Goal: Information Seeking & Learning: Learn about a topic

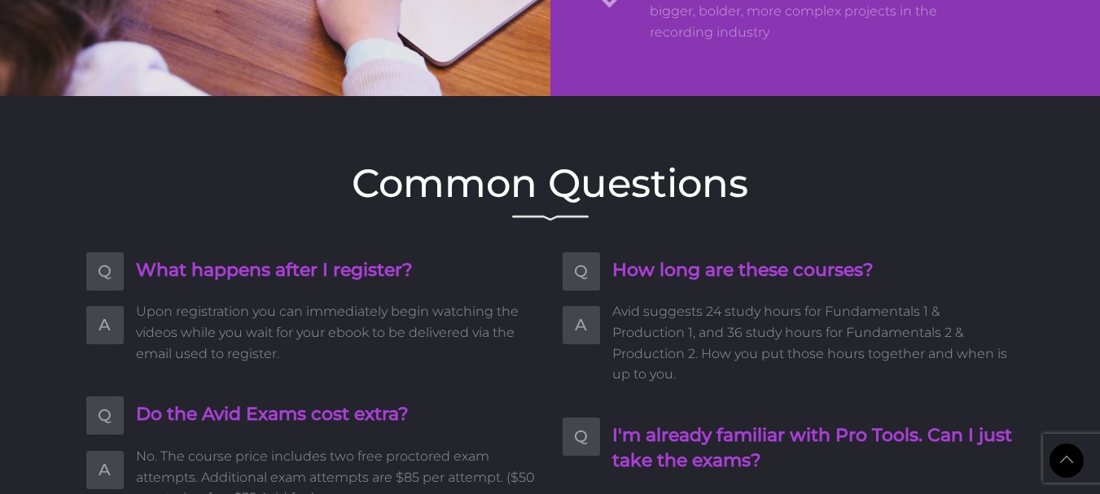
scroll to position [2444, 0]
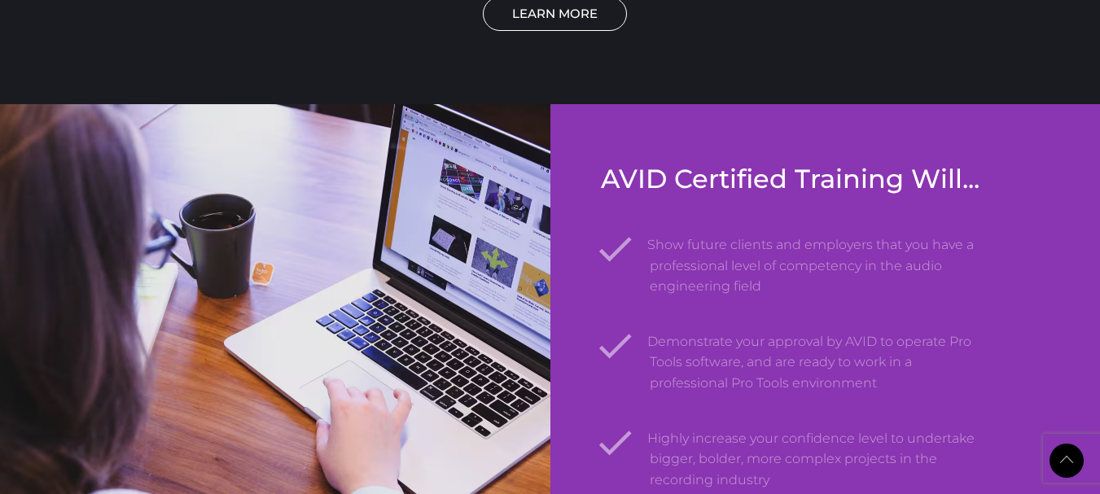
click at [558, 22] on link "LEARN MORE" at bounding box center [555, 14] width 144 height 34
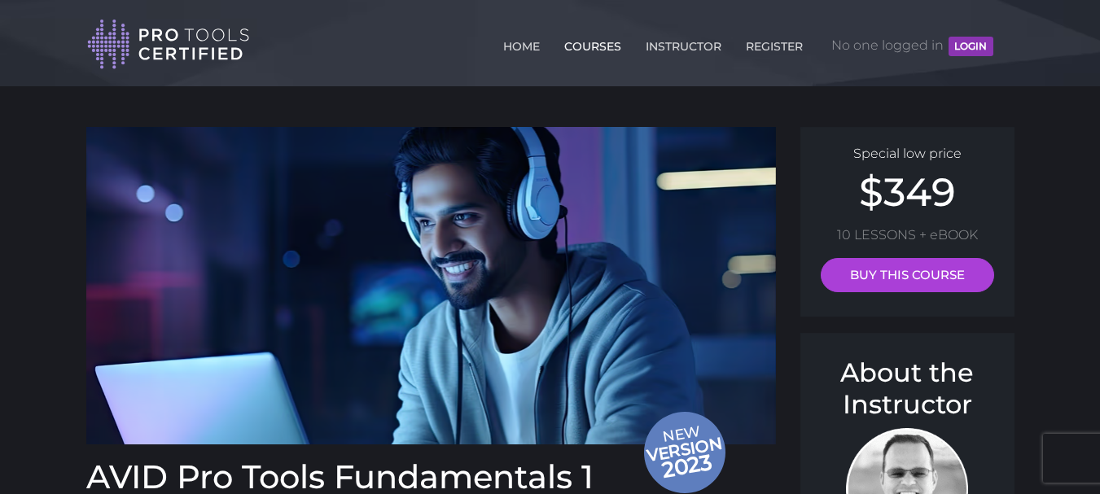
click at [584, 45] on link "COURSES" at bounding box center [592, 43] width 65 height 26
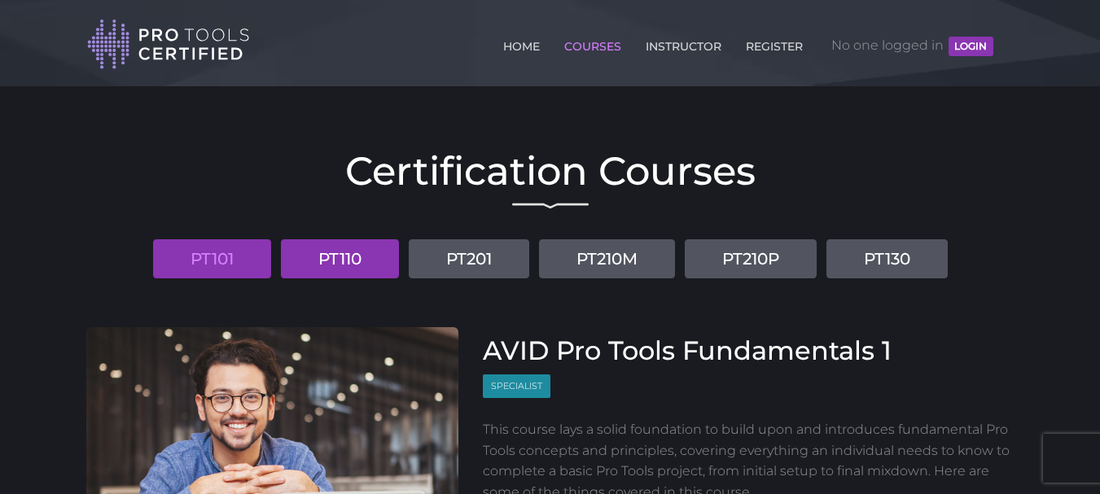
click at [345, 266] on link "PT110" at bounding box center [340, 258] width 118 height 39
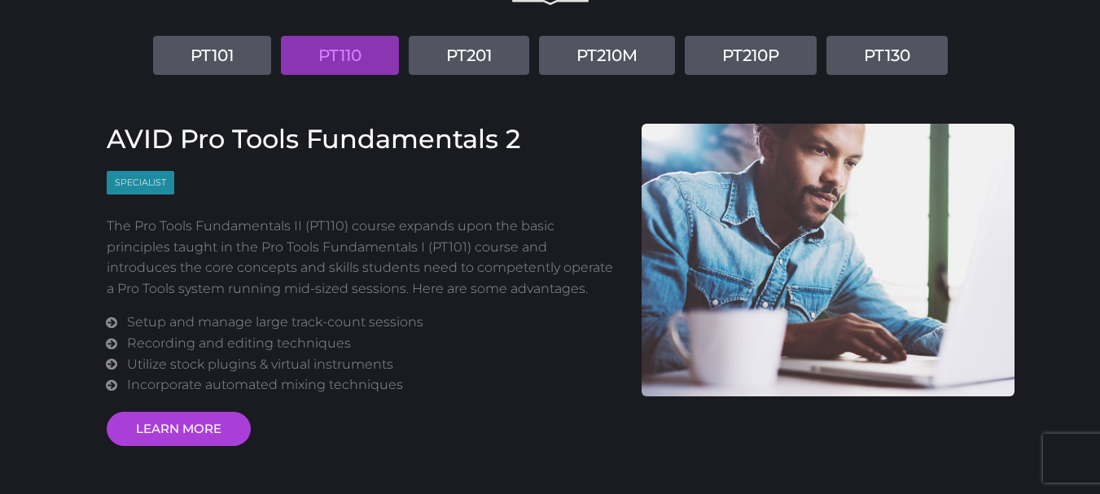
scroll to position [81, 0]
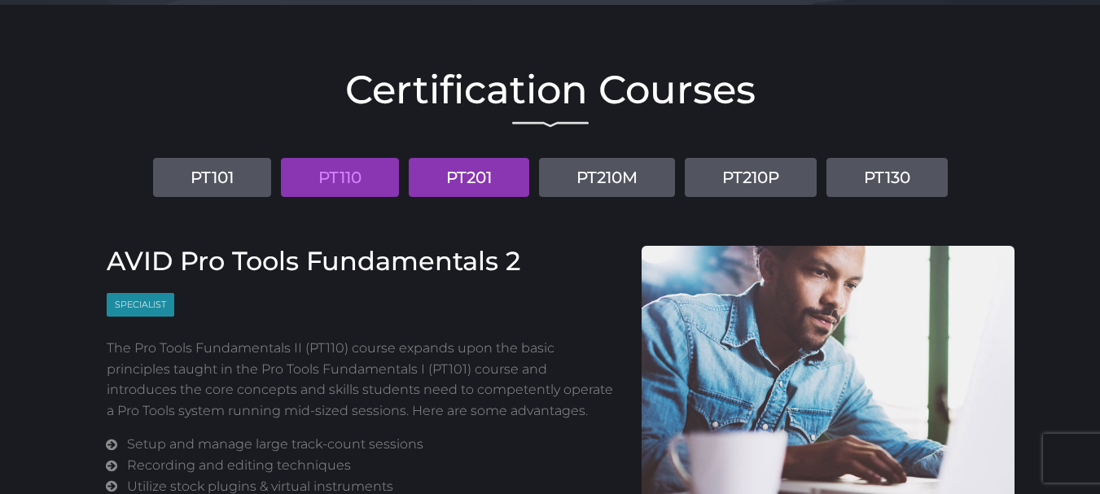
click at [482, 163] on link "PT201" at bounding box center [469, 177] width 121 height 39
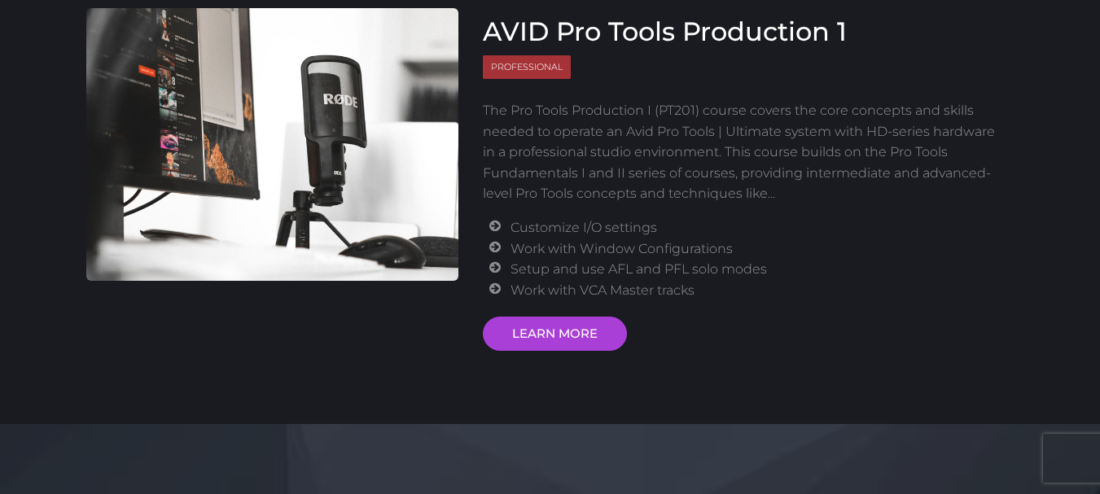
scroll to position [163, 0]
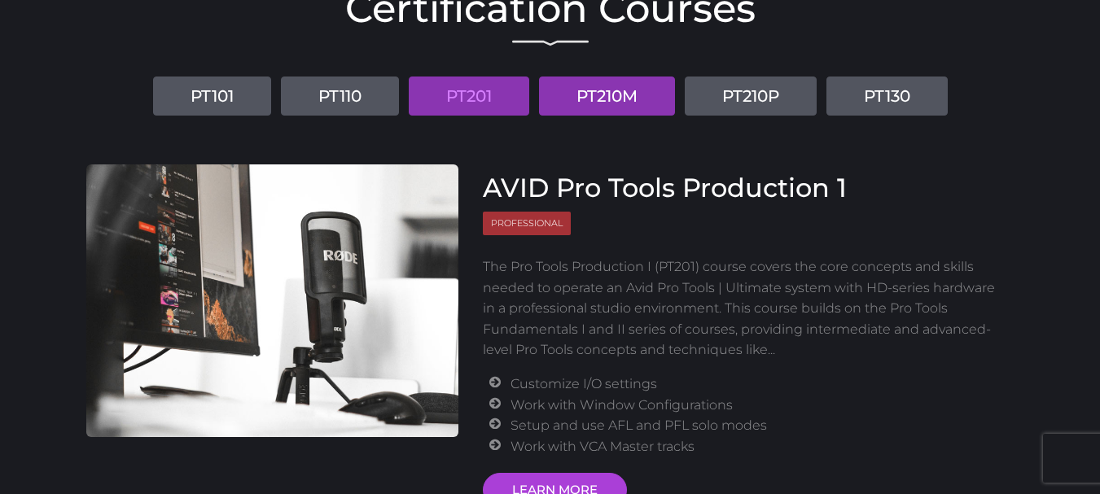
click at [583, 101] on link "PT210M" at bounding box center [607, 96] width 136 height 39
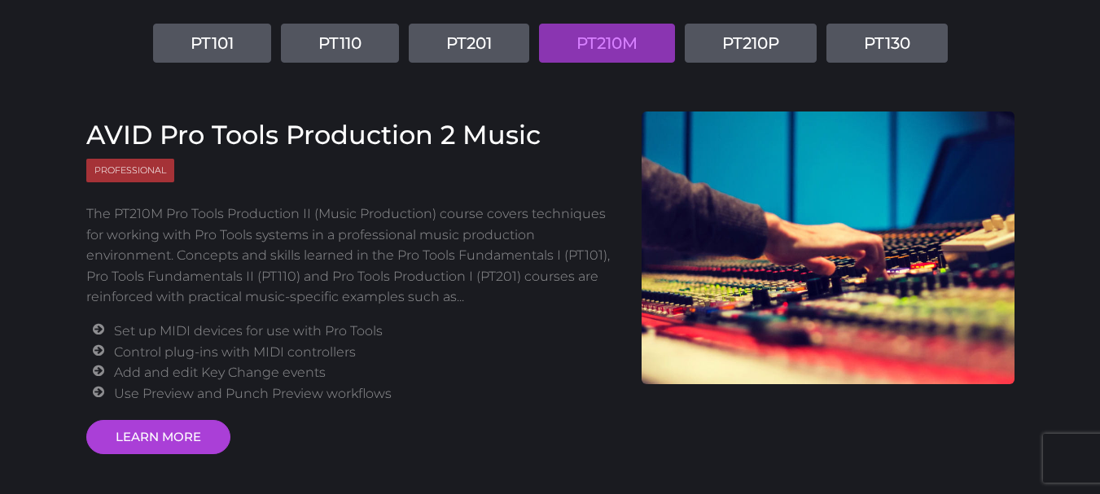
scroll to position [244, 0]
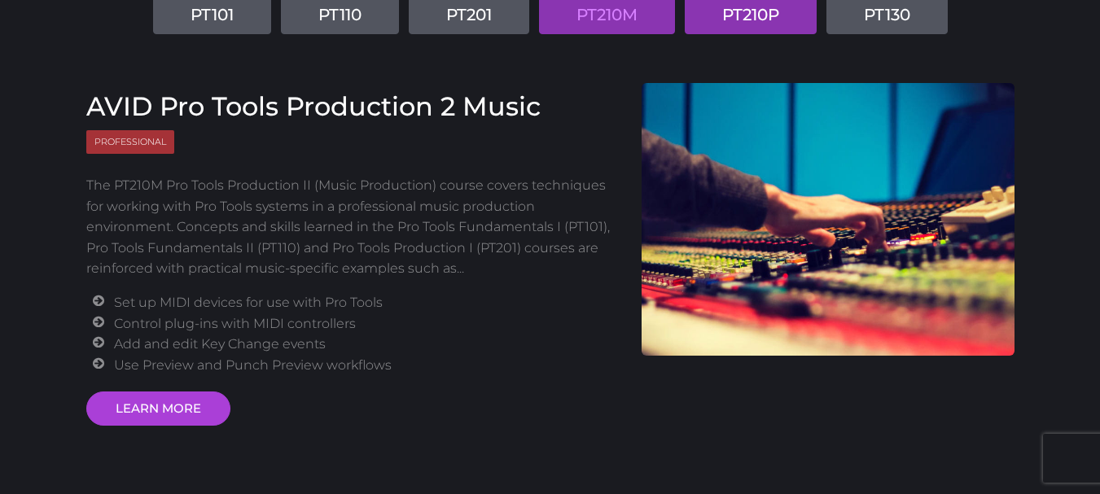
click at [788, 15] on link "PT210P" at bounding box center [751, 14] width 132 height 39
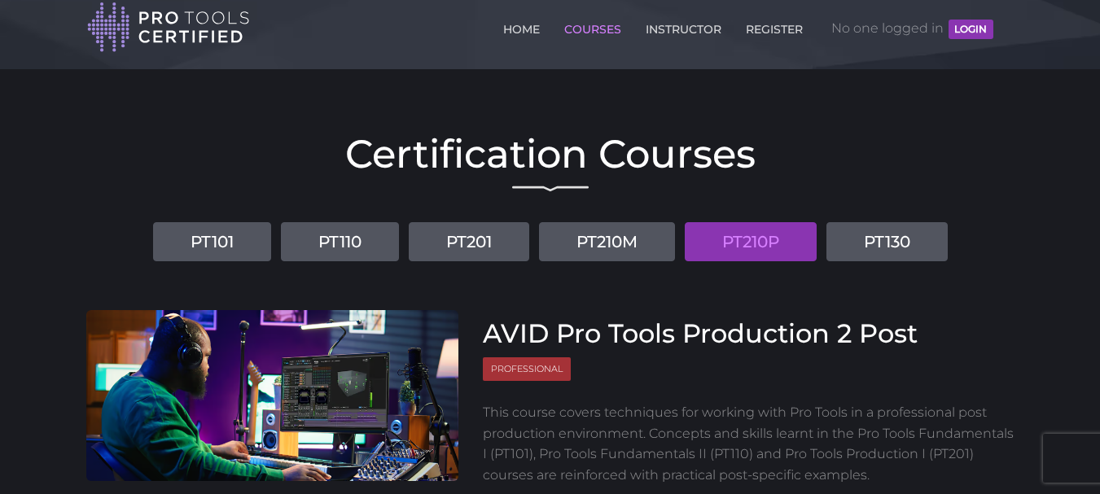
scroll to position [0, 0]
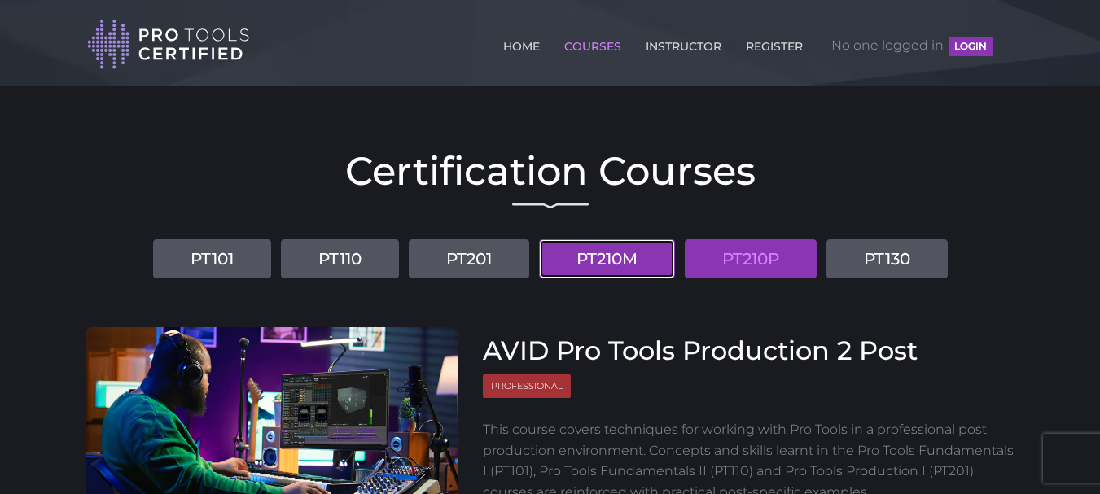
drag, startPoint x: 599, startPoint y: 266, endPoint x: 575, endPoint y: 261, distance: 24.0
click at [600, 267] on link "PT210M" at bounding box center [607, 258] width 136 height 39
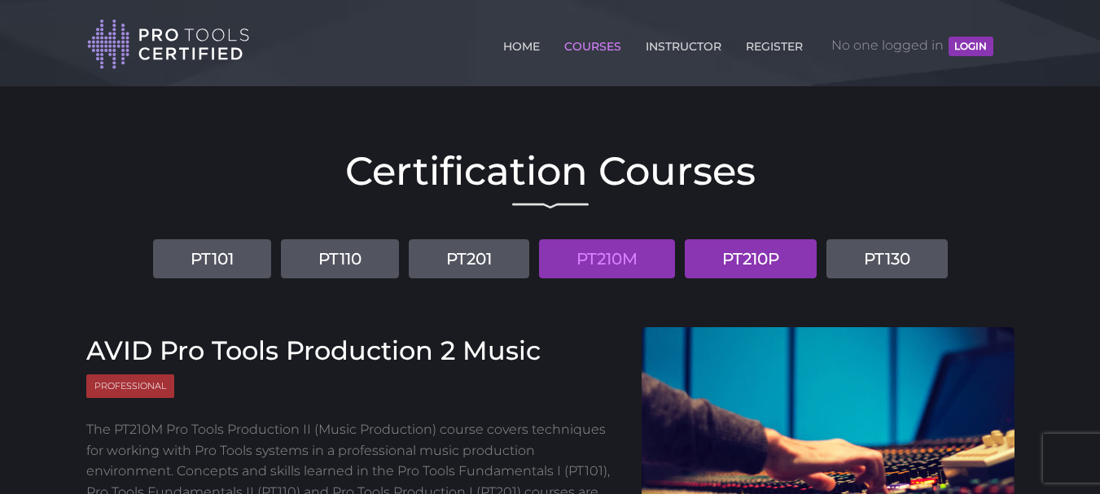
click at [762, 252] on link "PT210P" at bounding box center [751, 258] width 132 height 39
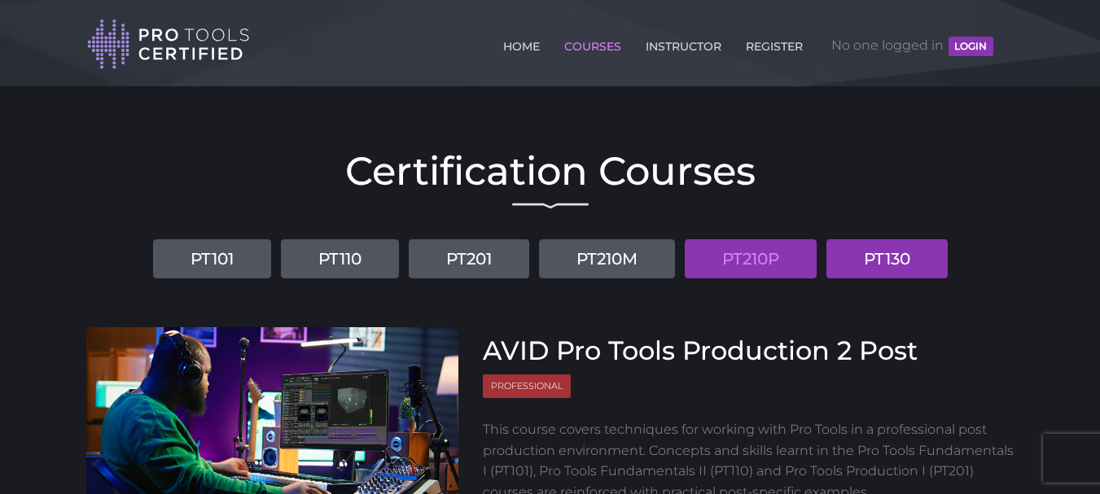
click at [866, 260] on link "PT130" at bounding box center [887, 258] width 121 height 39
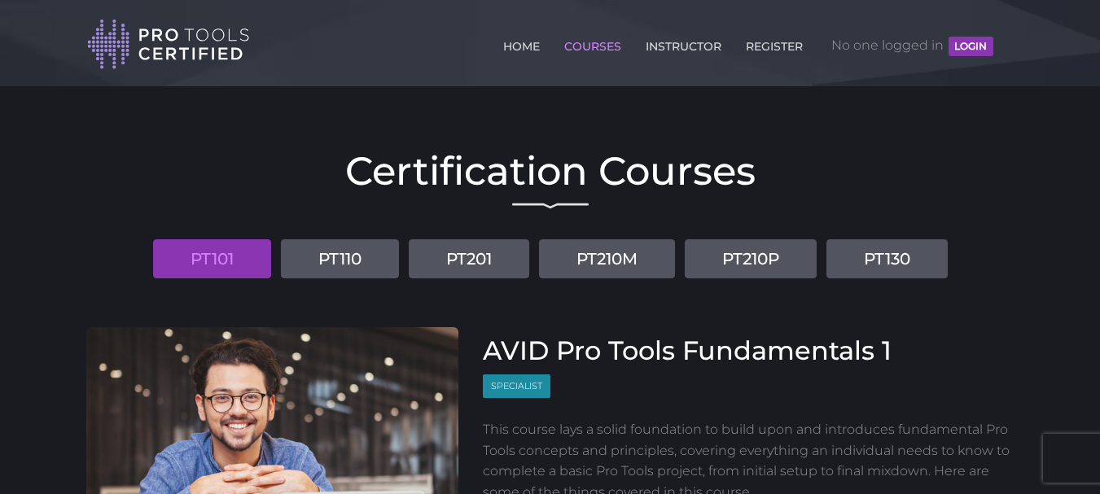
click at [912, 253] on link "PT130" at bounding box center [887, 258] width 121 height 39
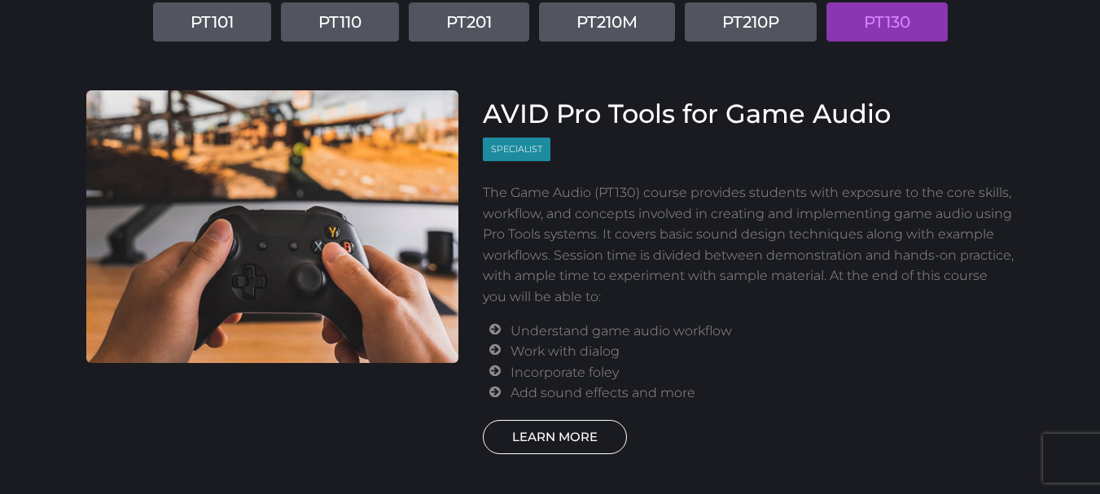
scroll to position [265, 0]
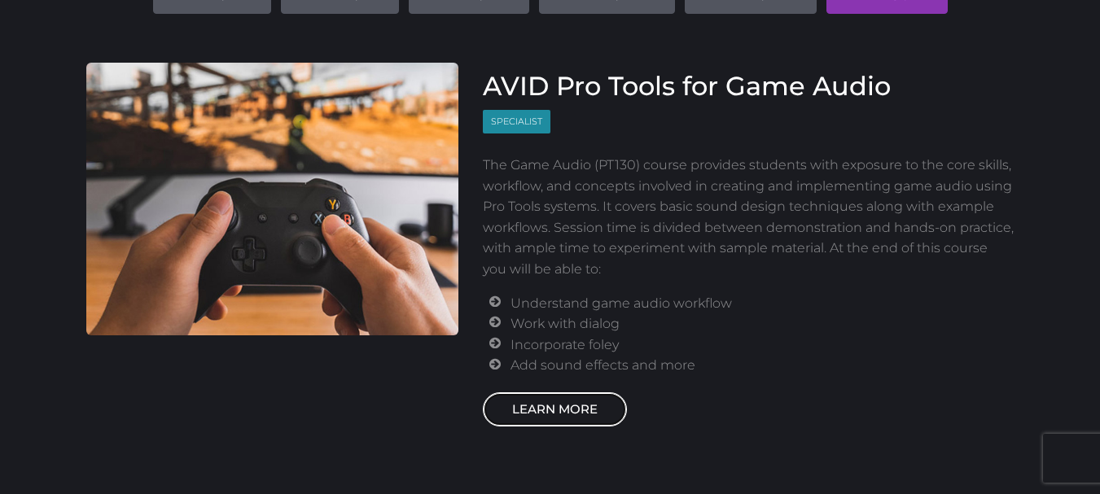
click at [541, 408] on link "LEARN MORE" at bounding box center [555, 410] width 144 height 34
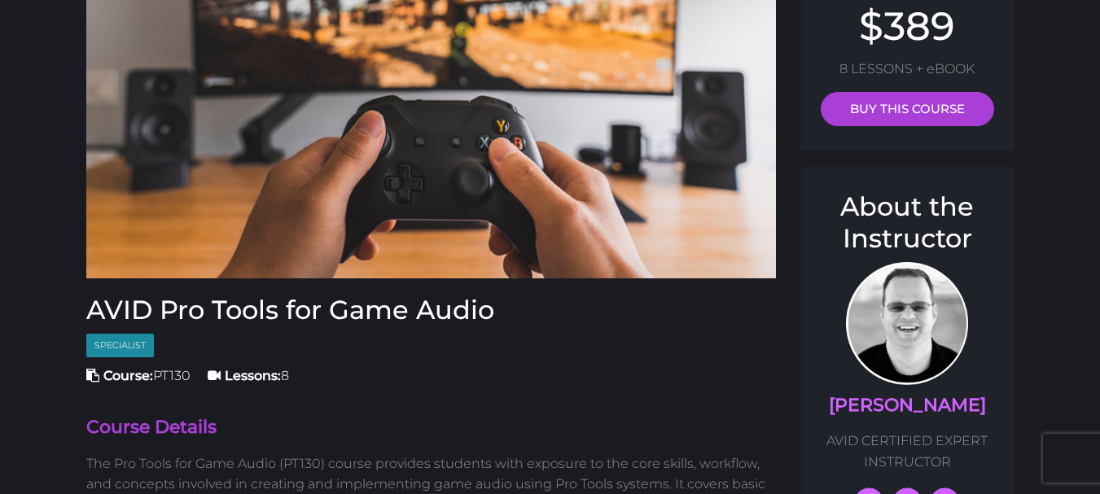
scroll to position [244, 0]
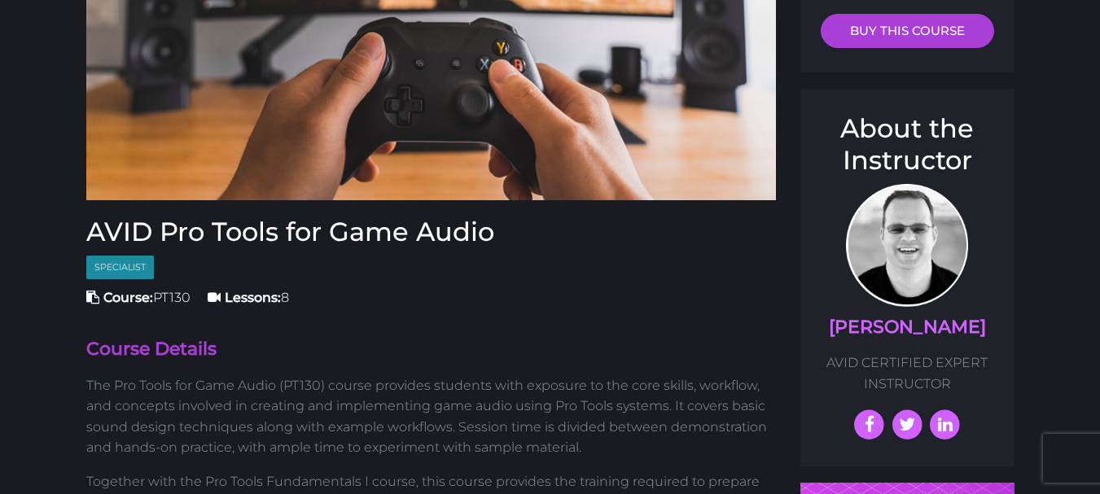
click at [299, 235] on h3 "AVID Pro Tools for Game Audio" at bounding box center [431, 232] width 691 height 31
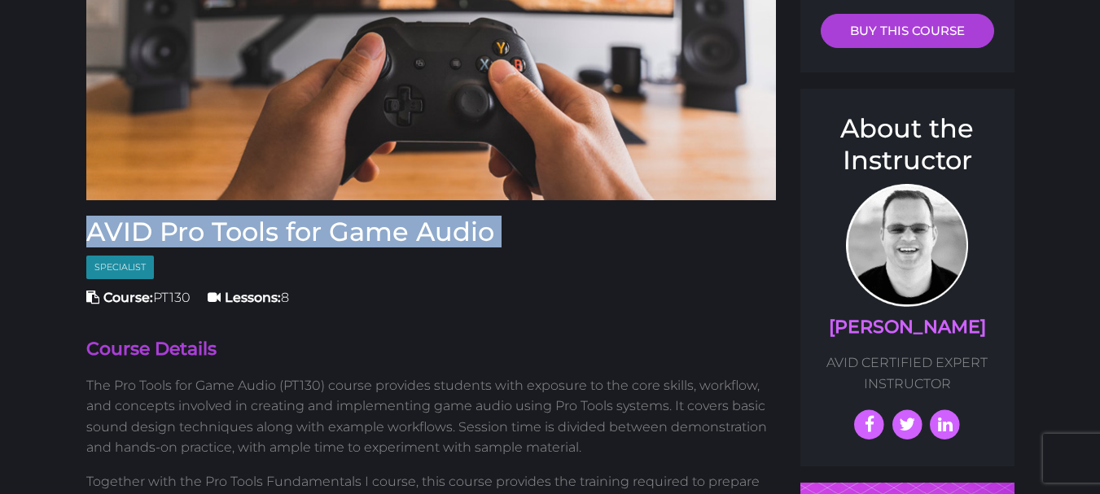
click at [299, 235] on h3 "AVID Pro Tools for Game Audio" at bounding box center [431, 232] width 691 height 31
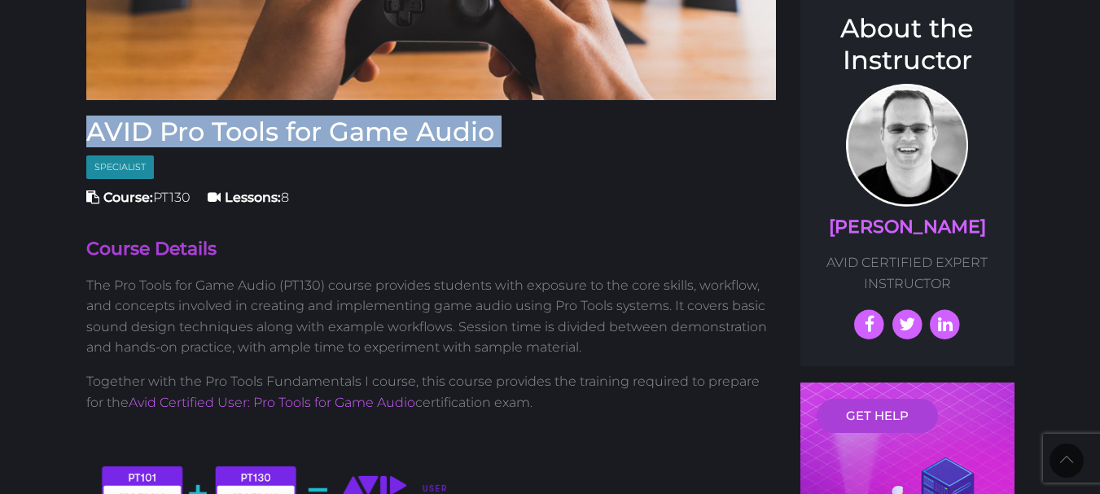
scroll to position [340, 0]
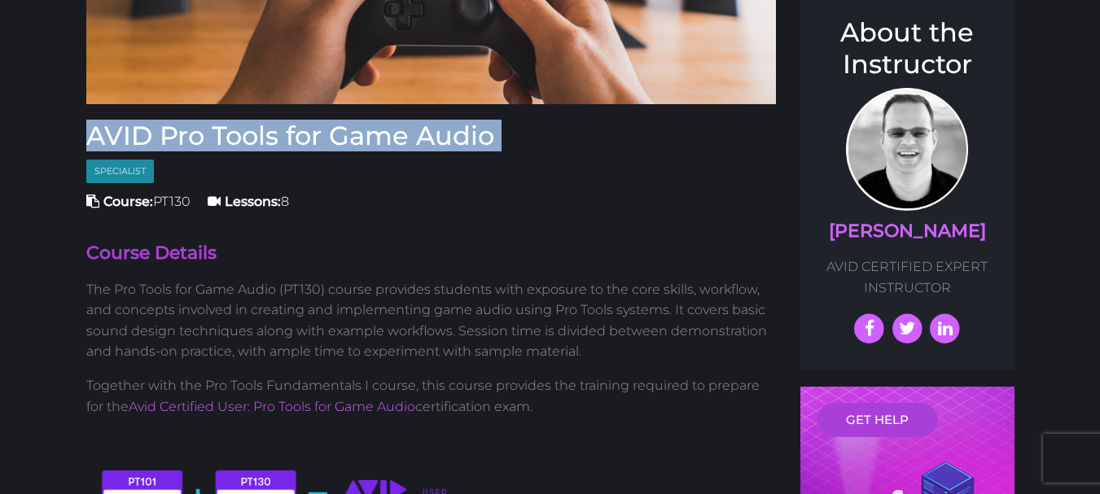
click at [344, 146] on h3 "AVID Pro Tools for Game Audio" at bounding box center [431, 136] width 691 height 31
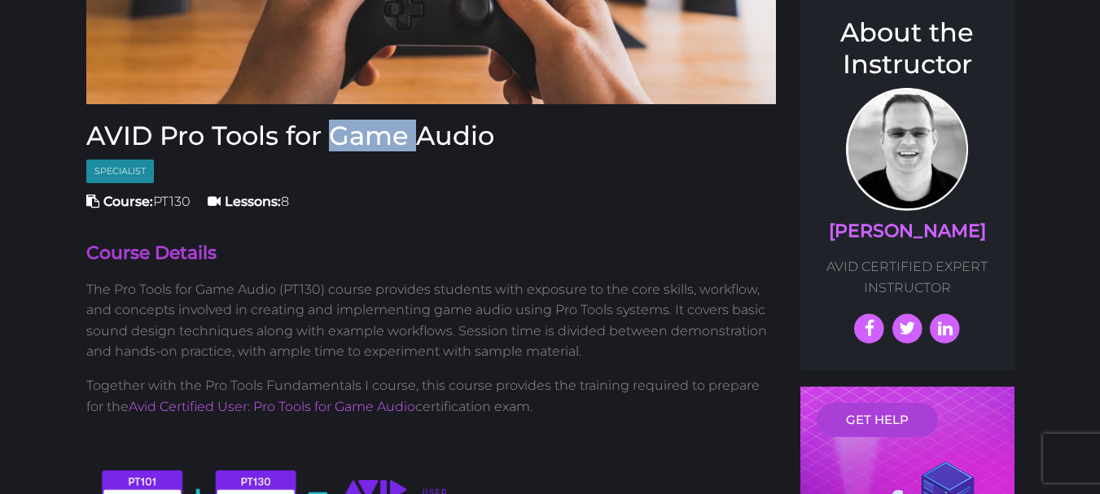
click at [344, 146] on h3 "AVID Pro Tools for Game Audio" at bounding box center [431, 136] width 691 height 31
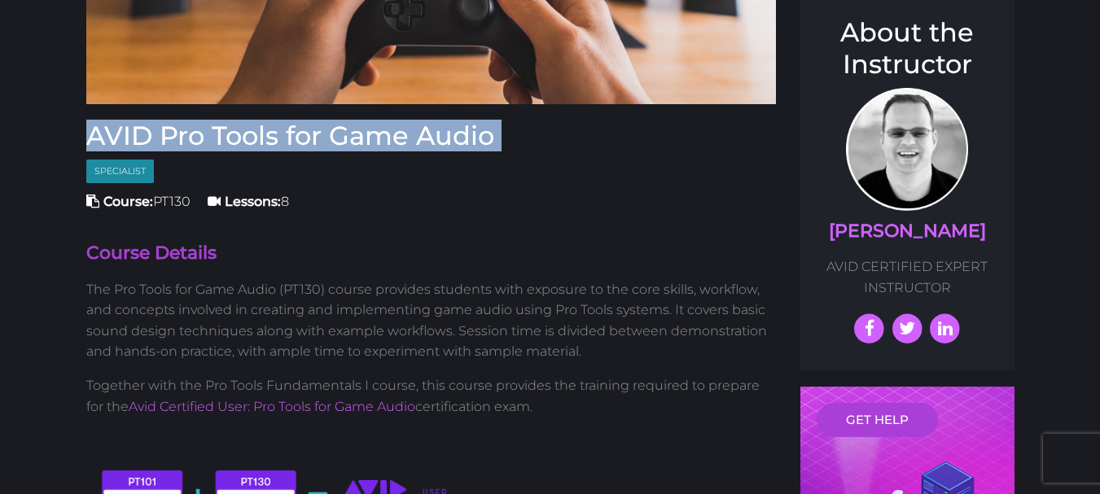
click at [344, 146] on h3 "AVID Pro Tools for Game Audio" at bounding box center [431, 136] width 691 height 31
click at [326, 122] on h3 "AVID Pro Tools for Game Audio" at bounding box center [431, 136] width 691 height 31
click at [327, 126] on h3 "AVID Pro Tools for Game Audio" at bounding box center [431, 136] width 691 height 31
click at [327, 135] on h3 "AVID Pro Tools for Game Audio" at bounding box center [431, 136] width 691 height 31
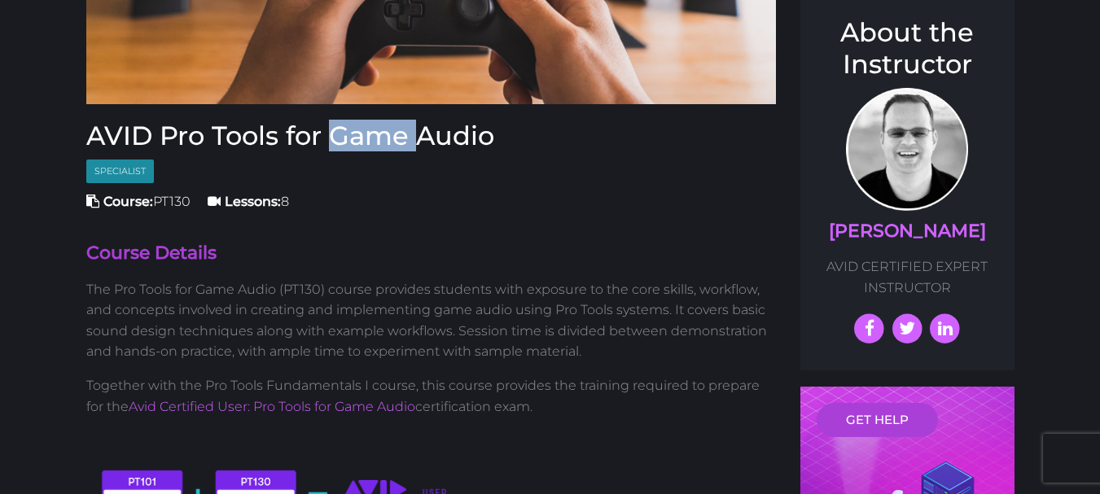
click at [327, 135] on h3 "AVID Pro Tools for Game Audio" at bounding box center [431, 136] width 691 height 31
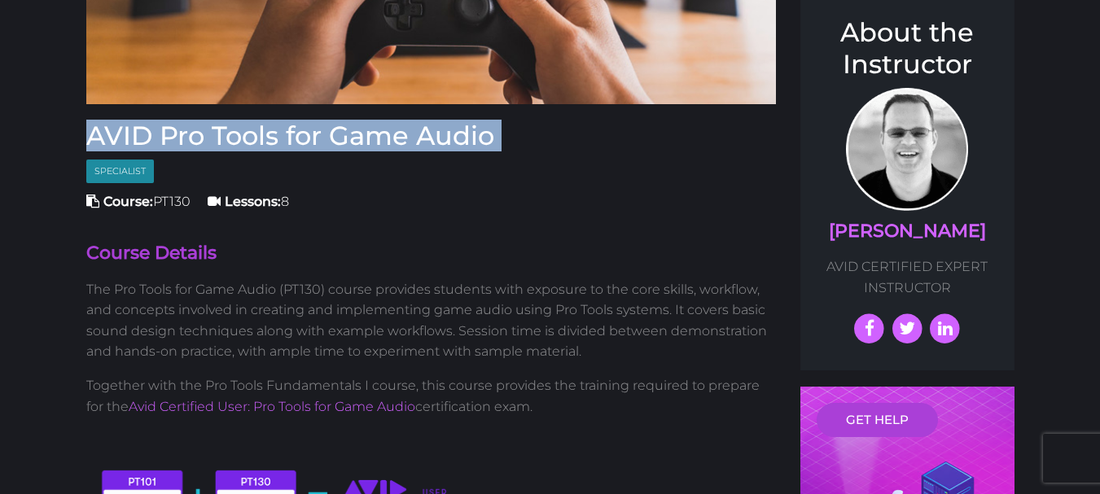
click at [327, 135] on h3 "AVID Pro Tools for Game Audio" at bounding box center [431, 136] width 691 height 31
